Goal: Find specific page/section: Find specific page/section

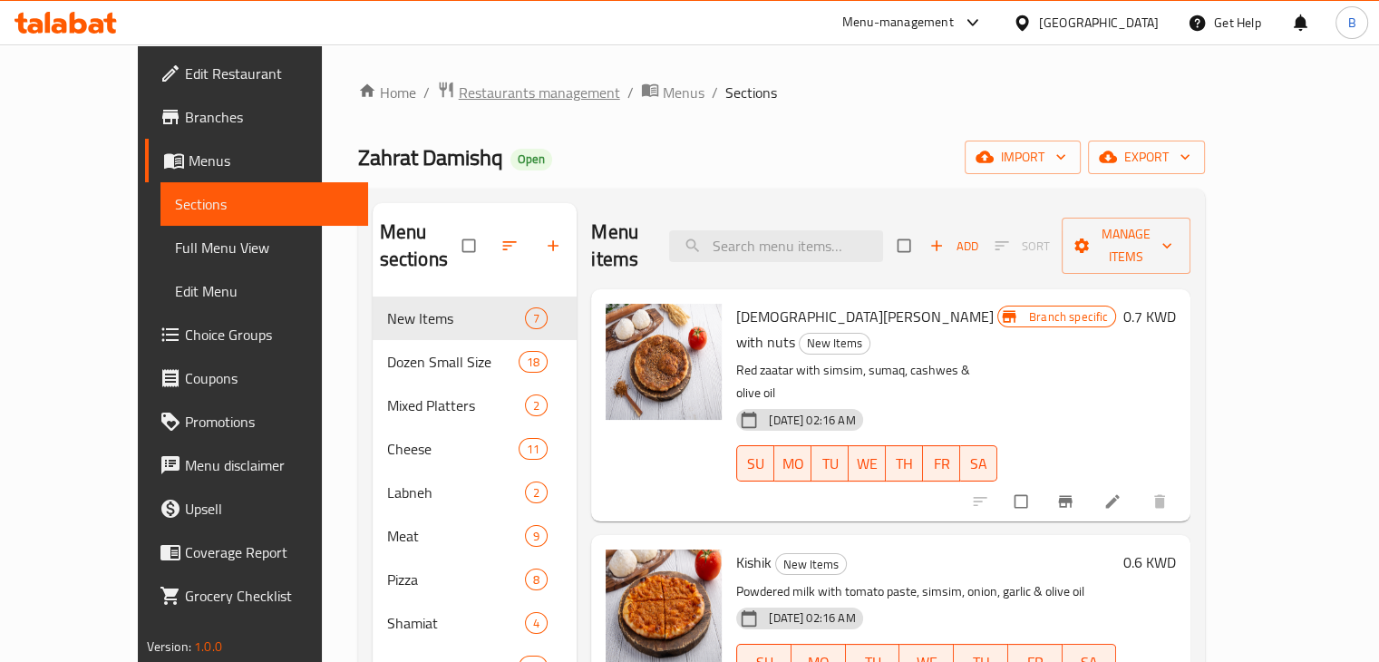
click at [511, 101] on span "Restaurants management" at bounding box center [539, 93] width 161 height 22
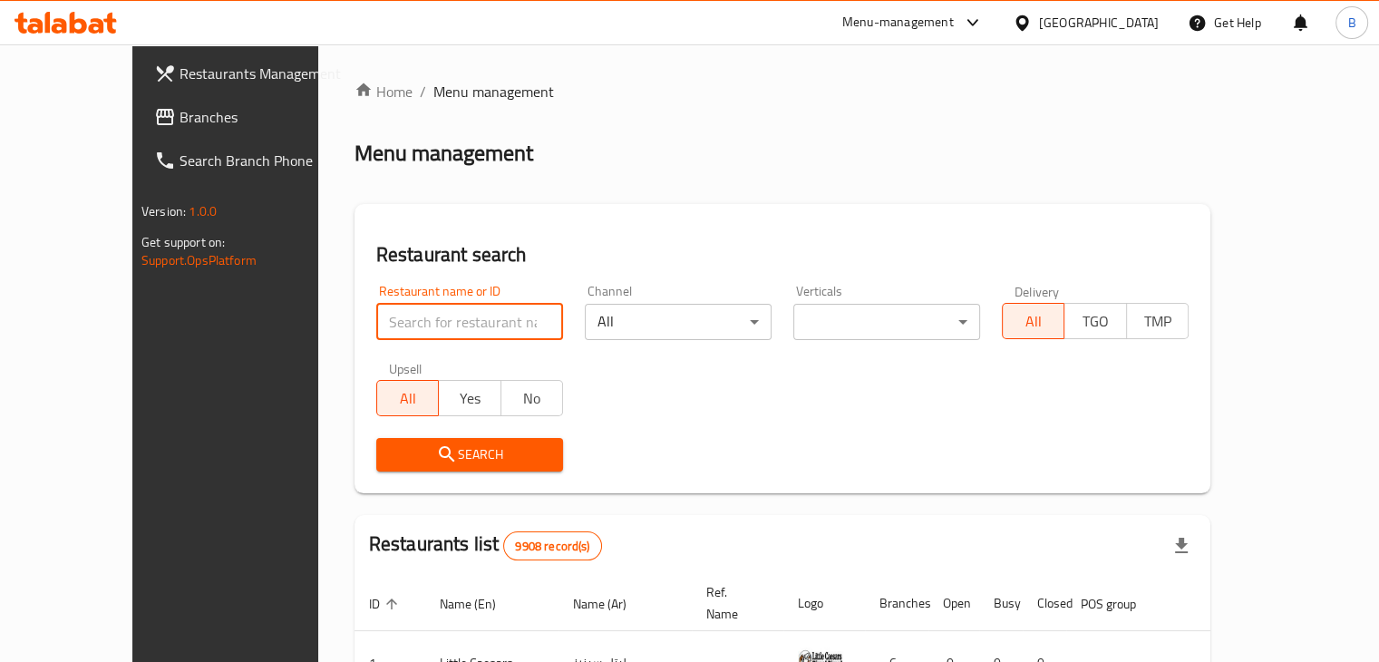
click at [474, 306] on input "search" at bounding box center [469, 322] width 187 height 36
type input "zayer"
click button "Search" at bounding box center [469, 455] width 187 height 34
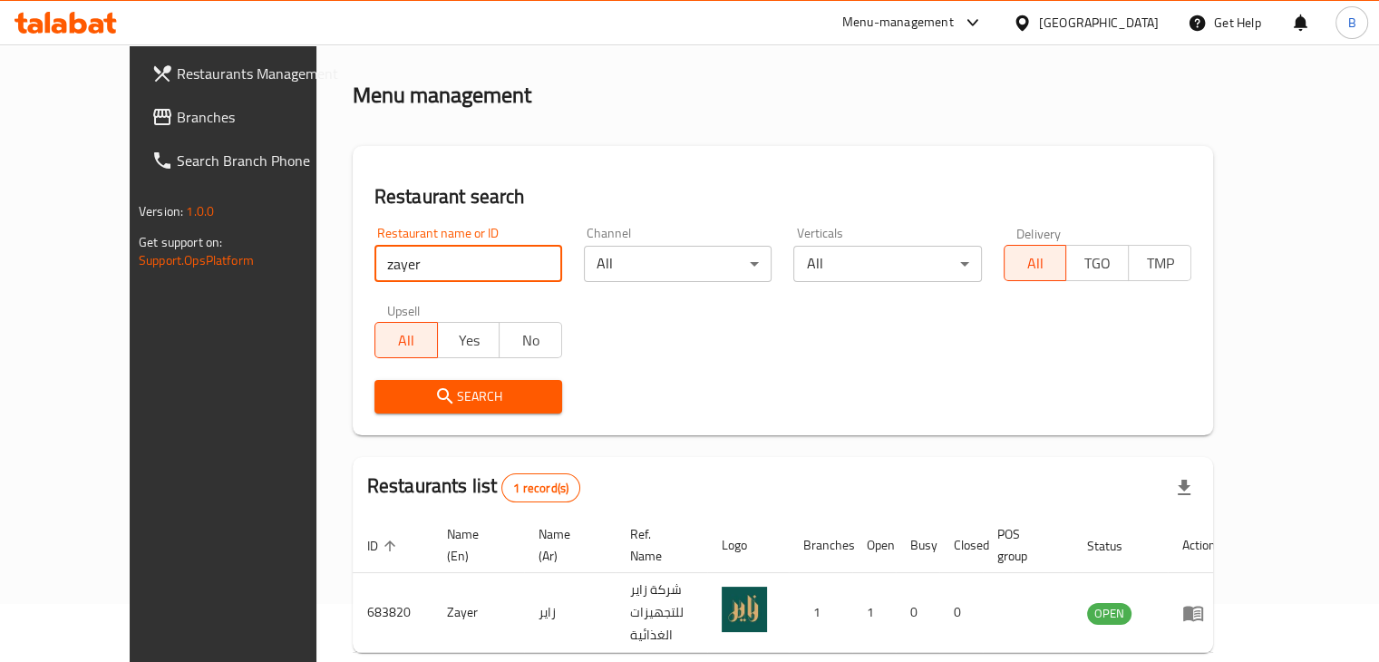
scroll to position [111, 0]
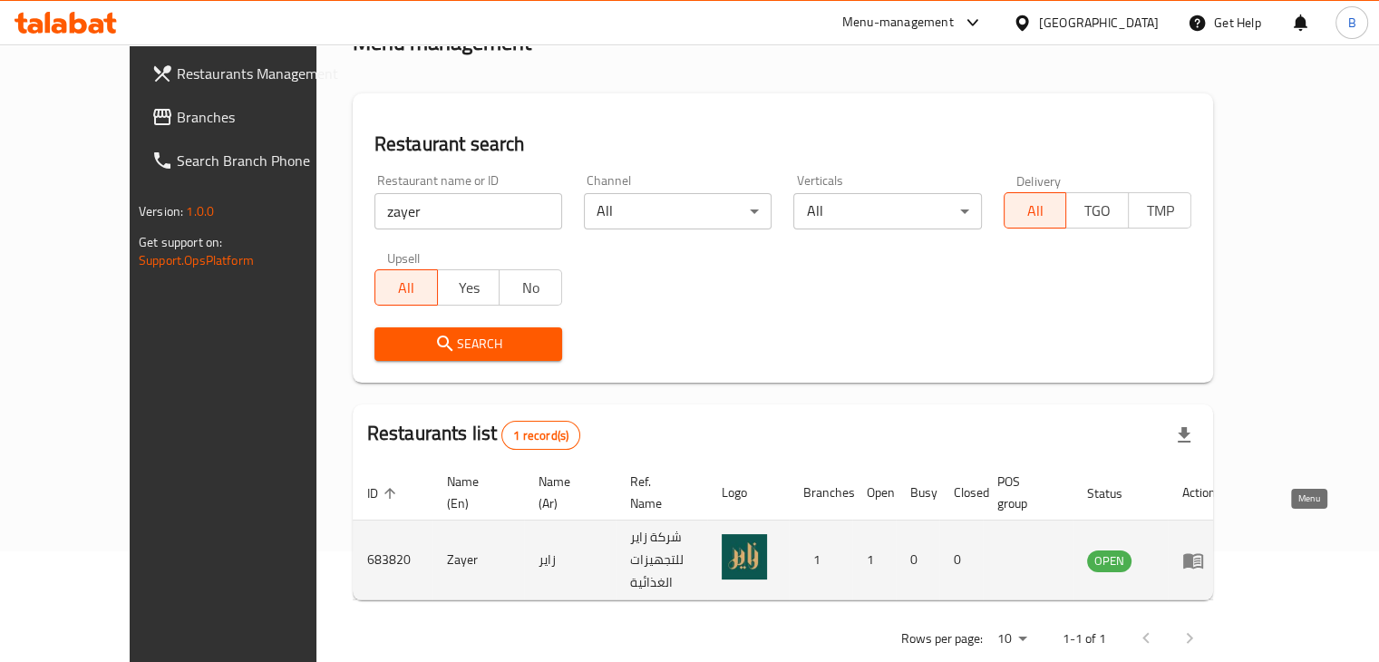
click at [1204, 549] on icon "enhanced table" at bounding box center [1193, 560] width 22 height 22
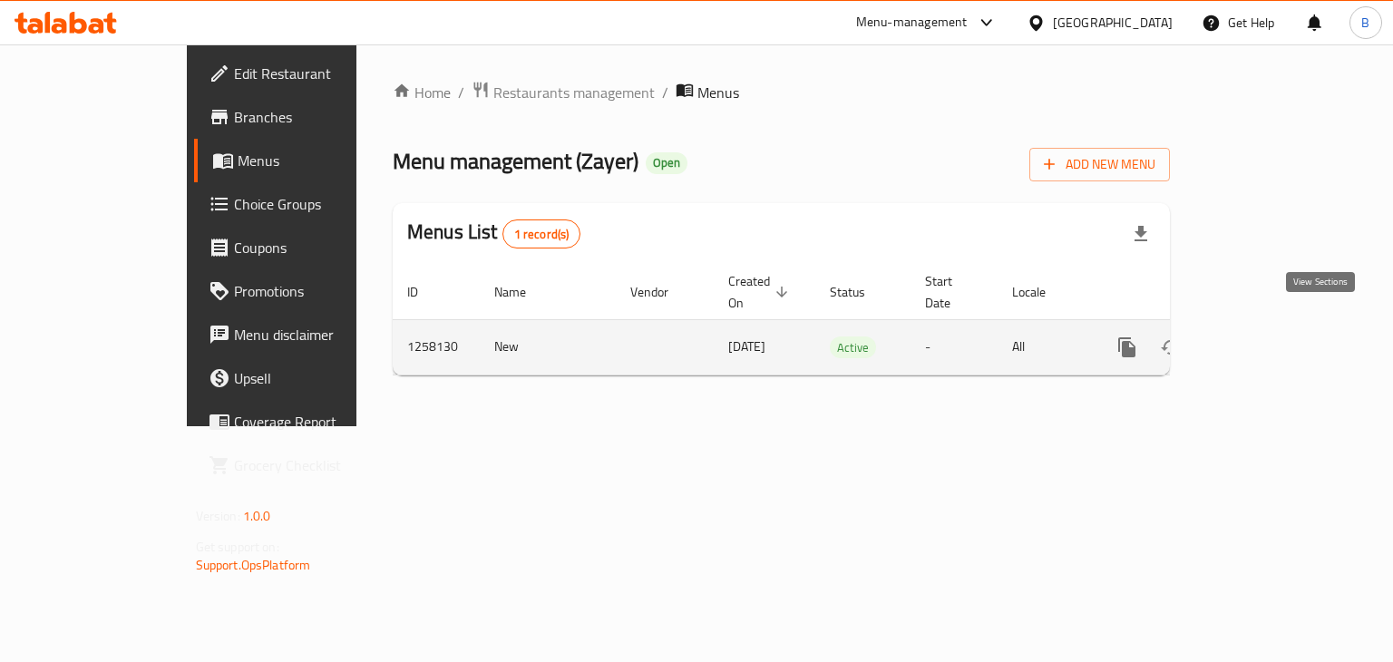
click at [1269, 336] on icon "enhanced table" at bounding box center [1258, 347] width 22 height 22
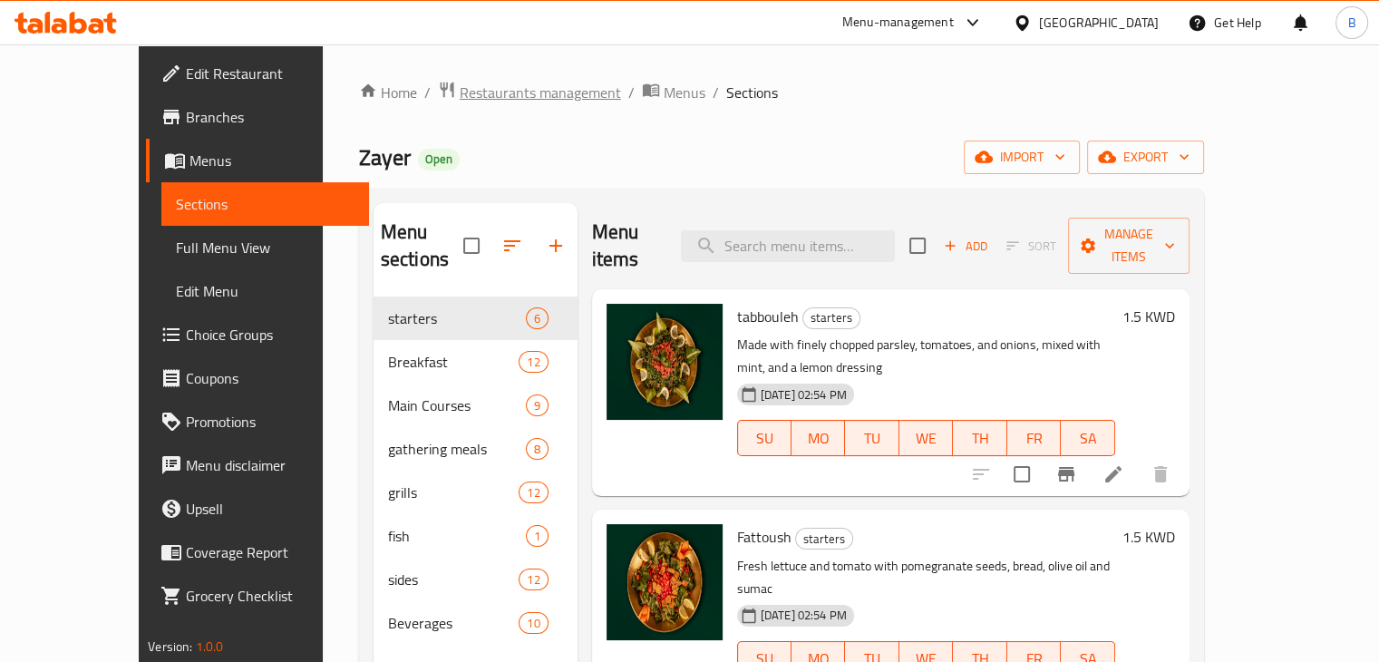
click at [481, 86] on span "Restaurants management" at bounding box center [540, 93] width 161 height 22
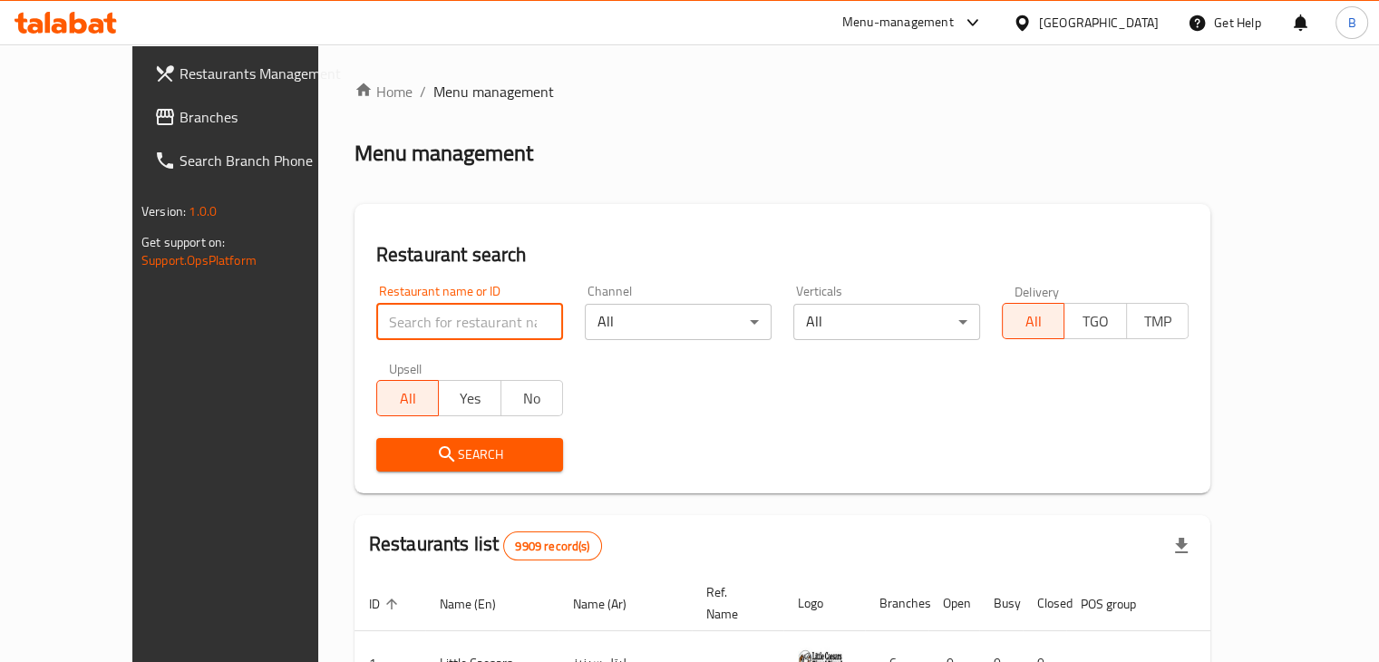
click at [456, 322] on input "search" at bounding box center [469, 322] width 187 height 36
type input "brisket"
click button "Search" at bounding box center [469, 455] width 187 height 34
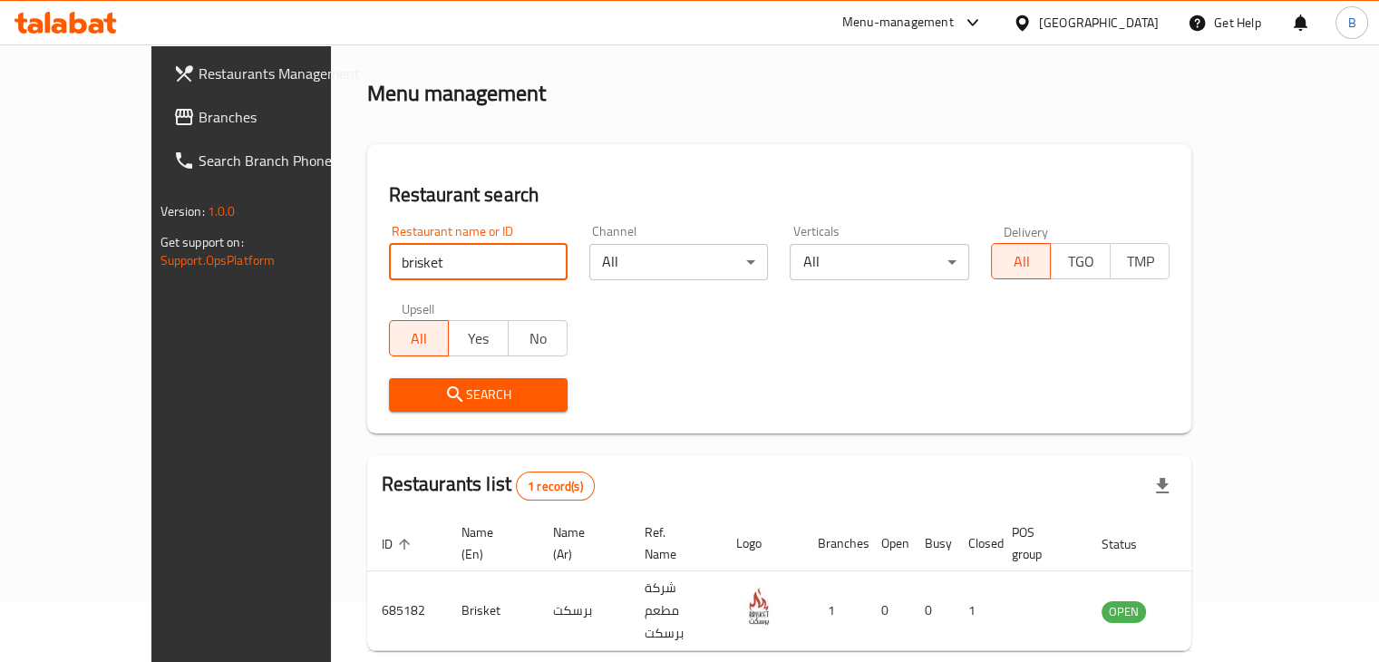
scroll to position [111, 0]
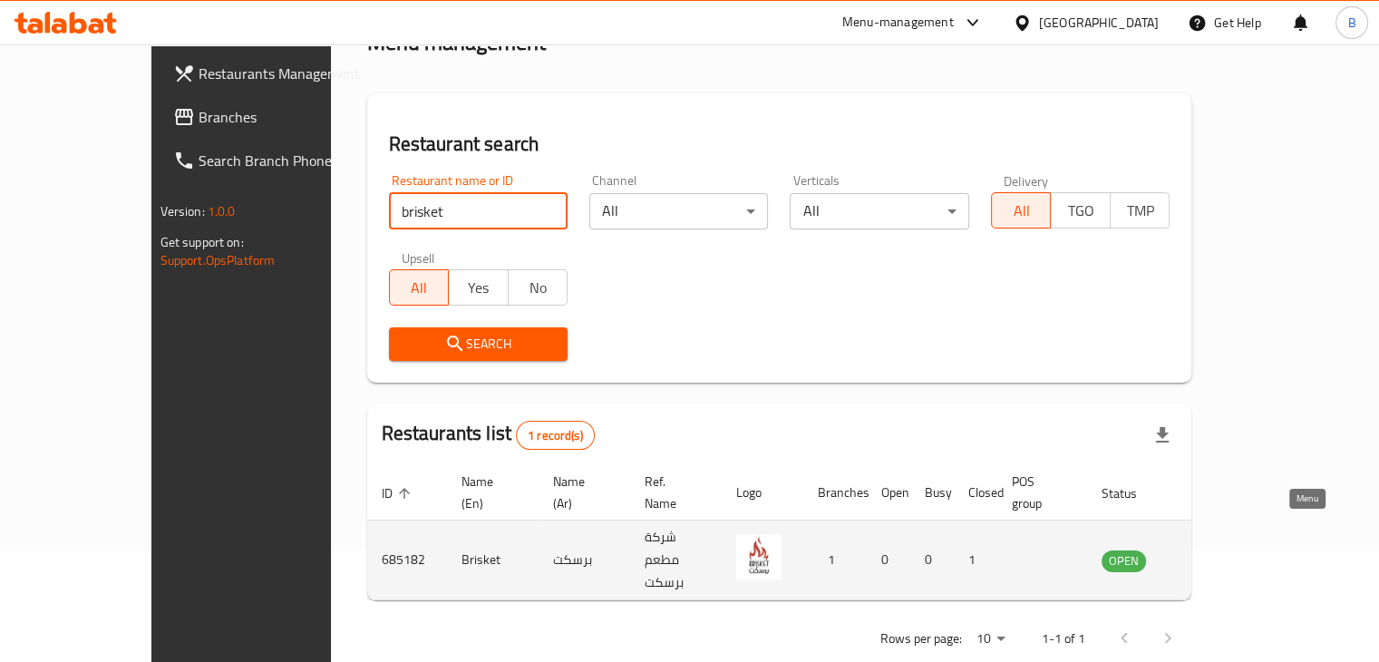
click at [1218, 553] on icon "enhanced table" at bounding box center [1208, 560] width 20 height 15
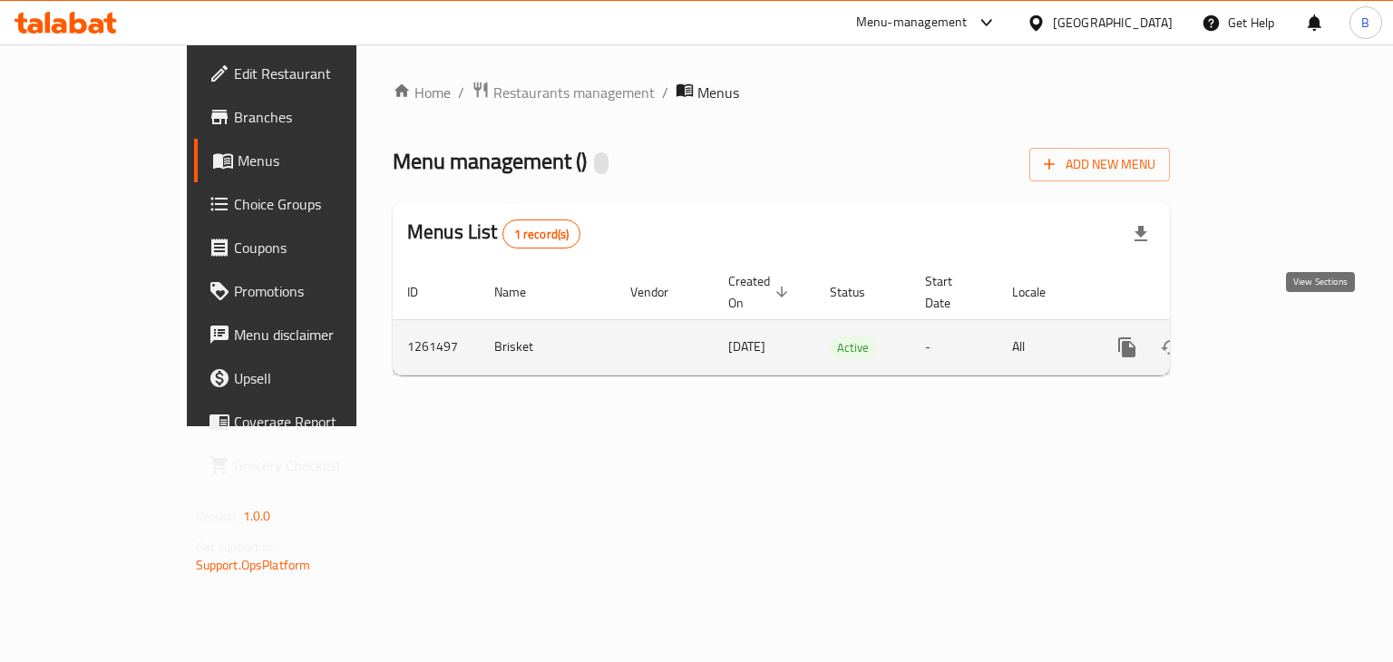
click at [1279, 338] on link "enhanced table" at bounding box center [1258, 348] width 44 height 44
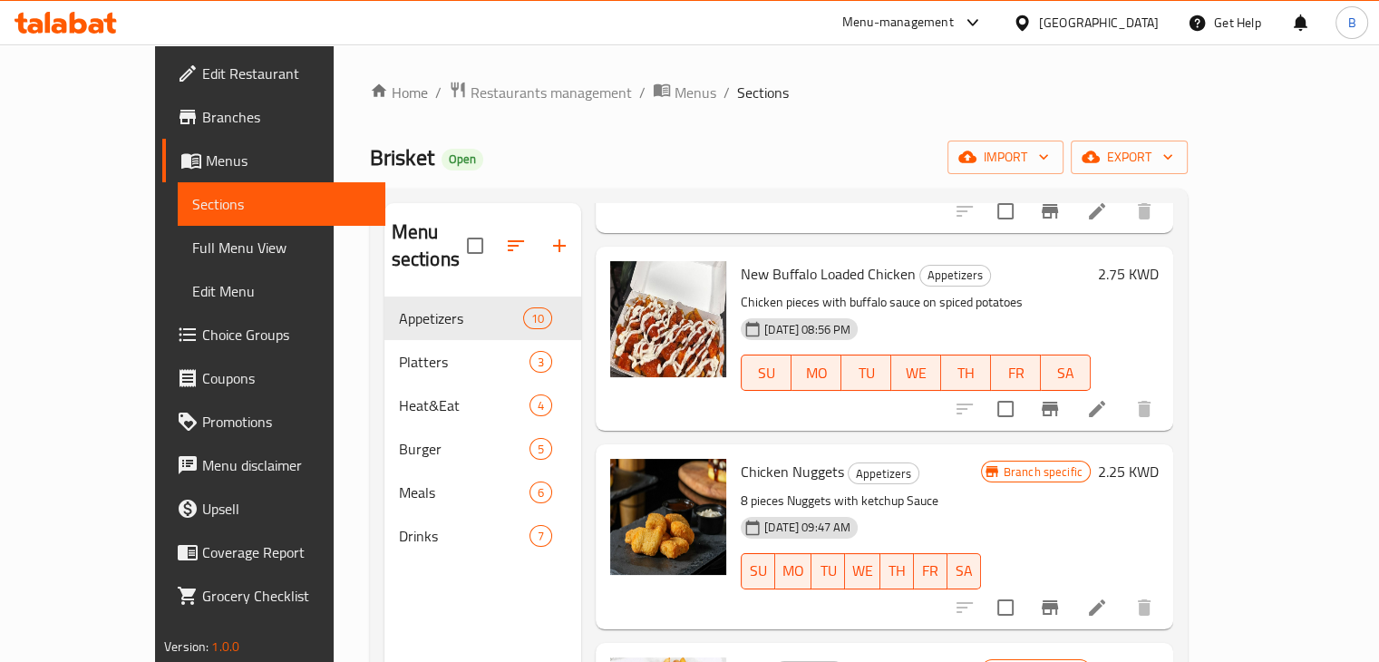
scroll to position [1364, 0]
